Goal: Task Accomplishment & Management: Use online tool/utility

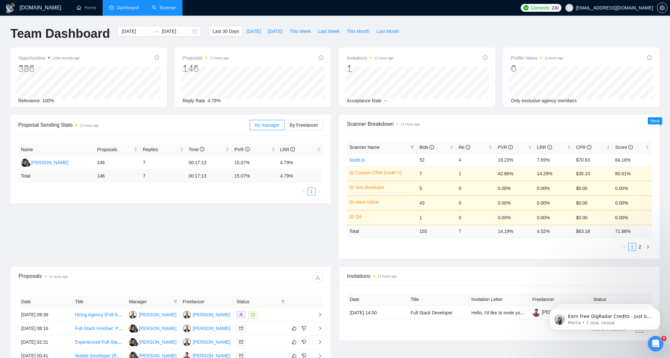
click at [164, 8] on link "Scanner" at bounding box center [164, 8] width 24 height 6
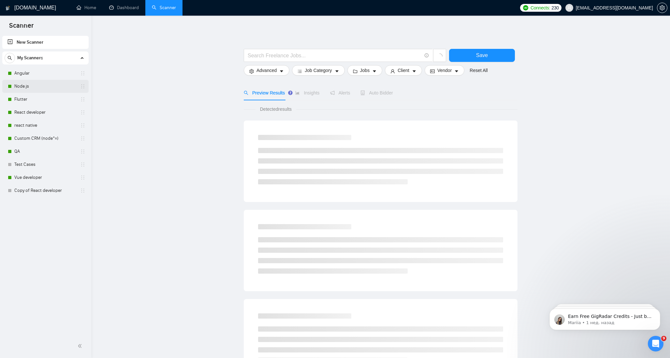
click at [21, 83] on link "Node.js" at bounding box center [45, 86] width 62 height 13
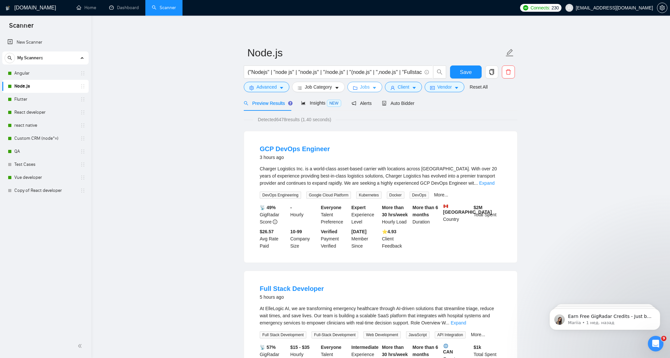
click at [376, 88] on icon "caret-down" at bounding box center [374, 88] width 3 height 2
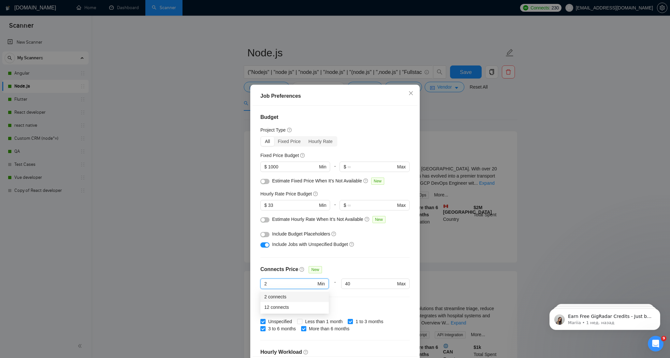
drag, startPoint x: 256, startPoint y: 283, endPoint x: 249, endPoint y: 283, distance: 6.8
click at [249, 283] on div "Job Preferences Budget Project Type All Fixed Price Hourly Rate Fixed Price Bud…" at bounding box center [335, 179] width 670 height 358
click at [410, 95] on icon "close" at bounding box center [410, 93] width 5 height 5
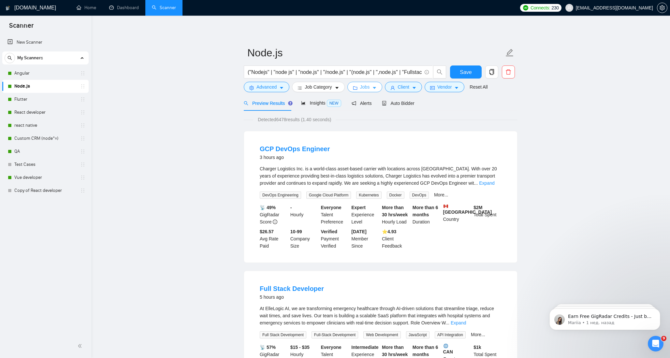
click at [377, 84] on button "Jobs" at bounding box center [364, 87] width 35 height 10
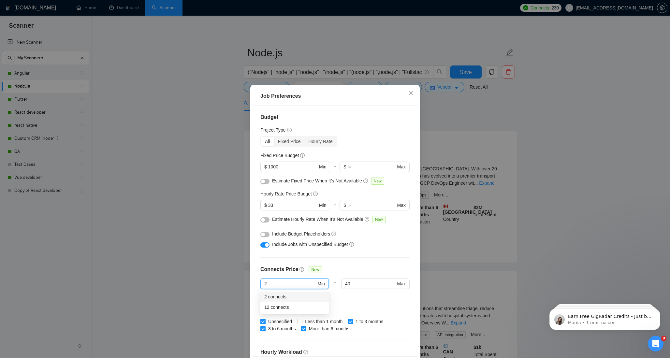
drag, startPoint x: 270, startPoint y: 282, endPoint x: 246, endPoint y: 282, distance: 24.4
click at [246, 282] on div "Job Preferences Budget Project Type All Fixed Price Hourly Rate Fixed Price Bud…" at bounding box center [335, 179] width 670 height 358
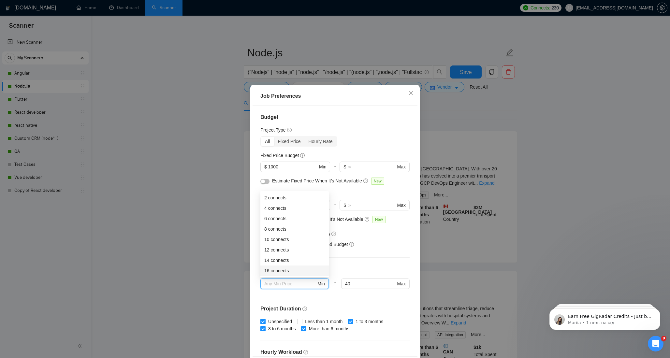
click at [406, 263] on div "Budget Project Type All Fixed Price Hourly Rate Fixed Price Budget $ 1000 Min -…" at bounding box center [335, 231] width 165 height 251
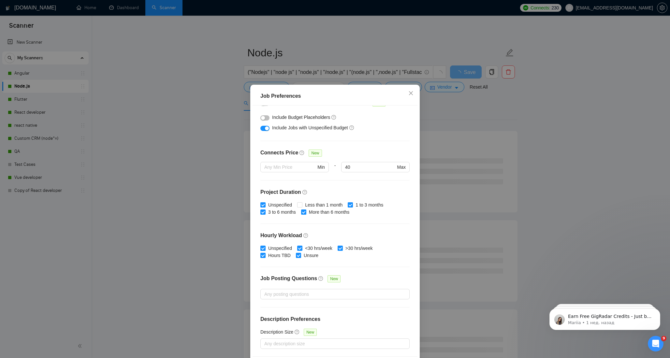
scroll to position [27, 0]
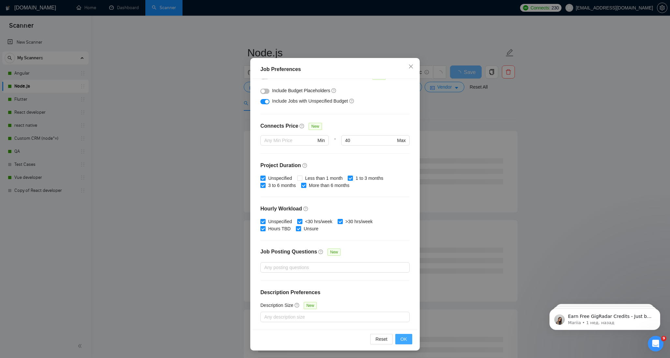
click at [405, 339] on span "OK" at bounding box center [403, 339] width 7 height 7
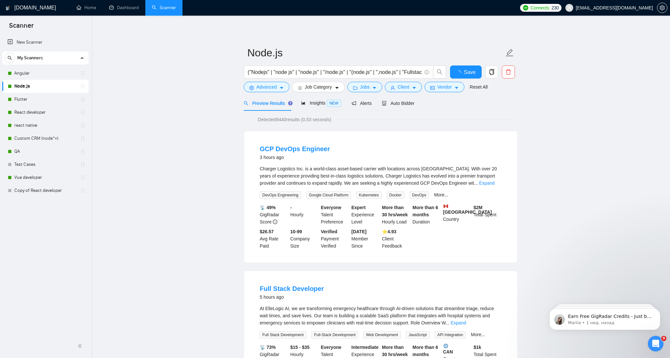
scroll to position [0, 0]
click at [467, 74] on span "Save" at bounding box center [466, 72] width 12 height 8
click at [400, 101] on span "Auto Bidder" at bounding box center [398, 103] width 32 height 5
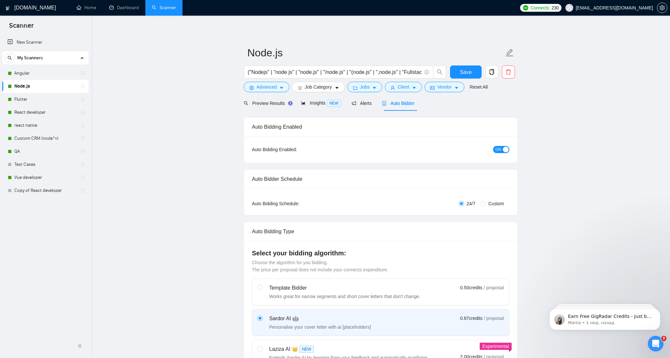
checkbox input "true"
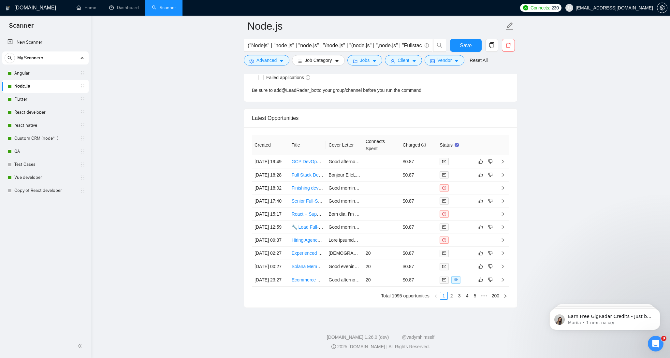
scroll to position [1760, 0]
click at [306, 277] on link "Ecommerce Data Engineer for Attribution Modeling and Pipeline Development" at bounding box center [370, 279] width 157 height 5
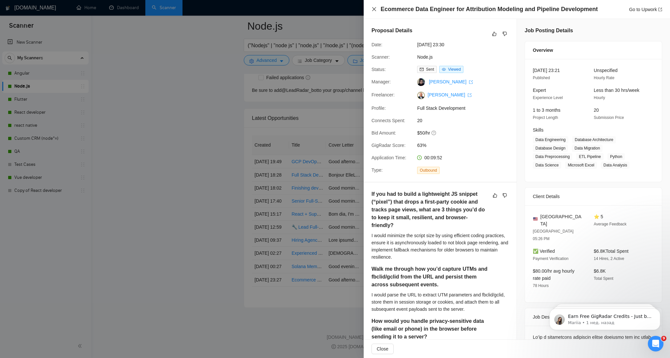
click at [373, 10] on icon "close" at bounding box center [373, 9] width 5 height 5
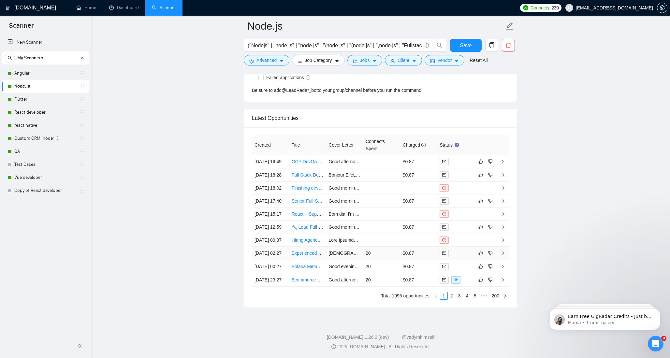
click at [294, 251] on link "Experienced Full-Stack Node & React Developer for Flexible, Diverse Projects" at bounding box center [371, 253] width 158 height 5
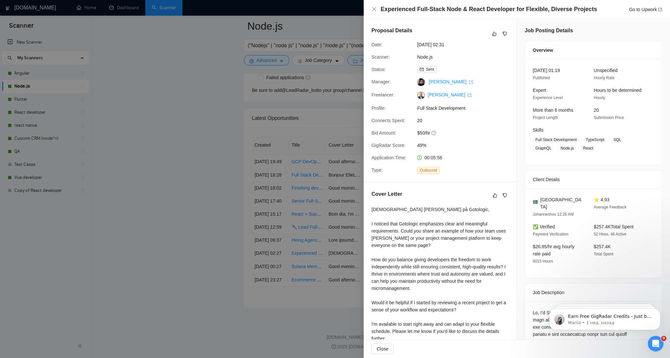
click at [422, 146] on span "49%" at bounding box center [466, 145] width 98 height 7
click at [374, 11] on icon "close" at bounding box center [373, 9] width 5 height 5
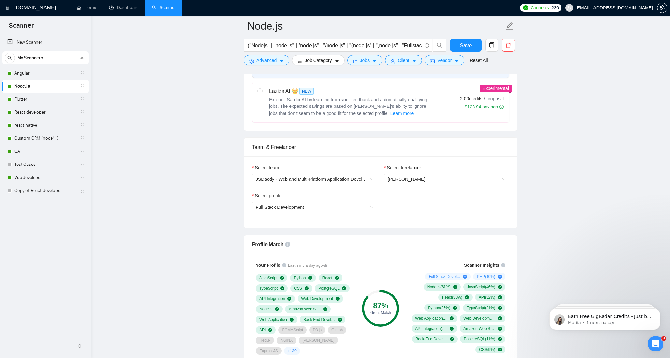
scroll to position [359, 0]
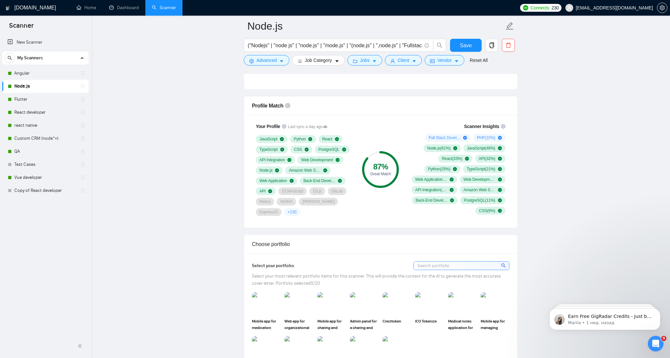
scroll to position [397, 0]
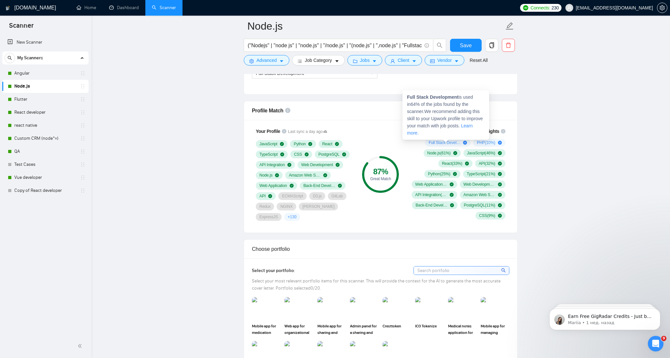
click at [463, 143] on icon "plus-circle" at bounding box center [465, 143] width 4 height 4
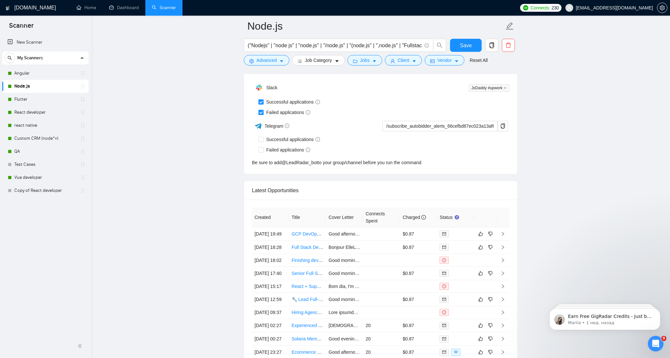
scroll to position [1688, 0]
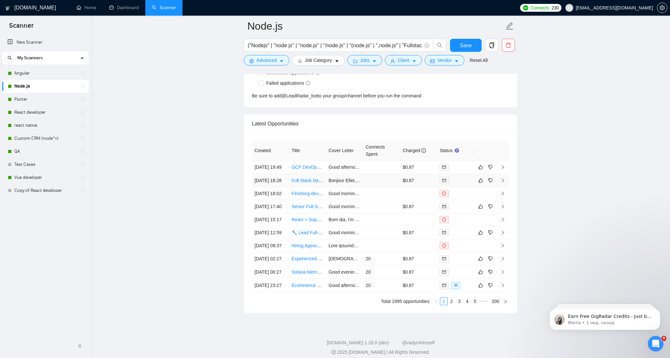
click at [302, 183] on link "Full Stack Developer" at bounding box center [313, 180] width 42 height 5
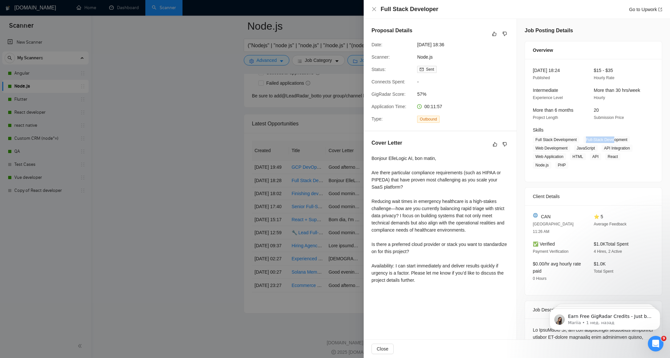
drag, startPoint x: 588, startPoint y: 140, endPoint x: 619, endPoint y: 138, distance: 31.0
click at [619, 138] on span "Full-Stack Development" at bounding box center [606, 139] width 47 height 7
drag, startPoint x: 536, startPoint y: 139, endPoint x: 584, endPoint y: 139, distance: 47.9
click at [584, 139] on span "Full Stack Development Full-Stack Development Web Development JavaScript API In…" at bounding box center [588, 152] width 111 height 33
copy span "Full Stack Development"
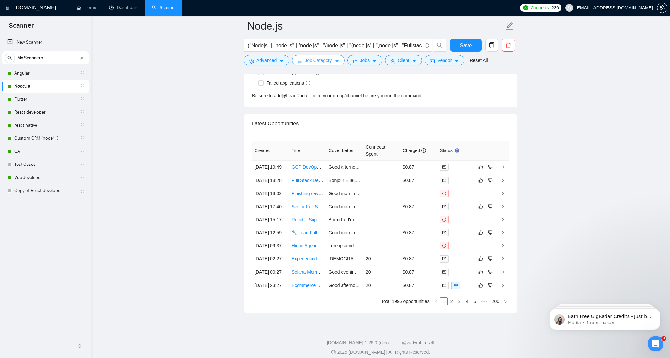
click at [328, 58] on span "Job Category" at bounding box center [318, 60] width 27 height 7
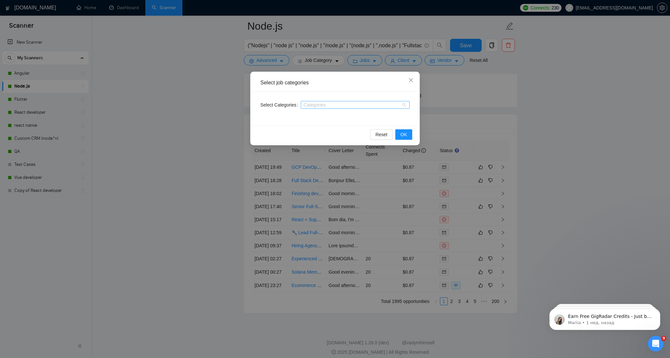
click at [337, 104] on div at bounding box center [351, 104] width 99 height 5
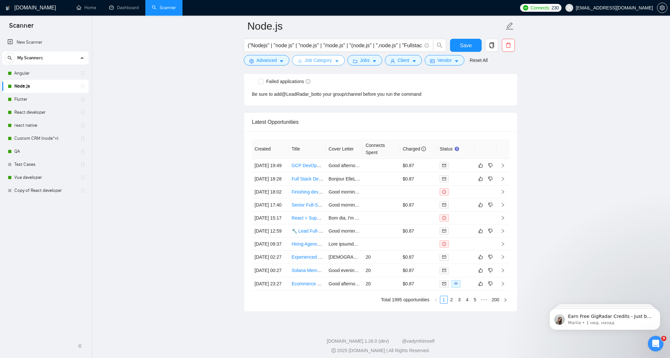
scroll to position [1703, 0]
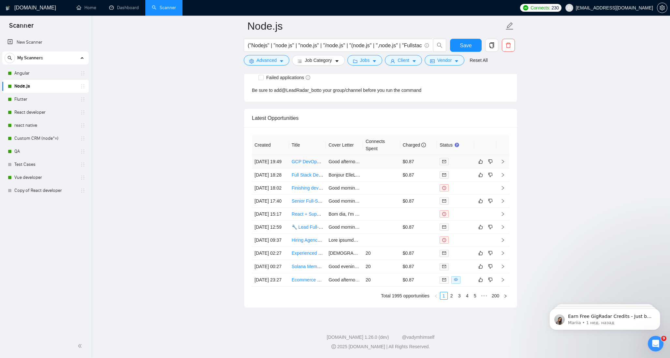
click at [264, 161] on td "[DATE] 19:49" at bounding box center [270, 161] width 37 height 13
click at [269, 173] on td "[DATE] 18:28" at bounding box center [270, 174] width 37 height 13
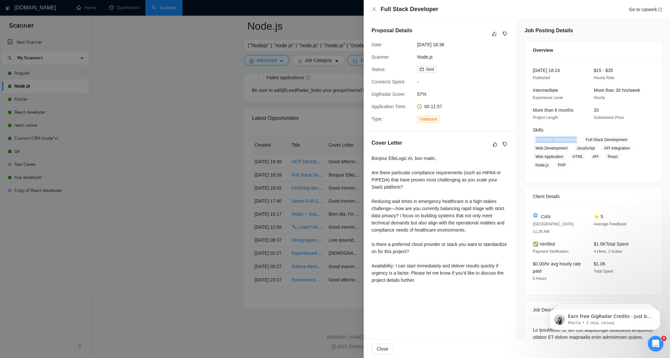
drag, startPoint x: 536, startPoint y: 140, endPoint x: 578, endPoint y: 137, distance: 42.4
click at [578, 137] on span "Full Stack Development" at bounding box center [556, 139] width 47 height 7
copy span "Full Stack Development"
